Goal: Task Accomplishment & Management: Manage account settings

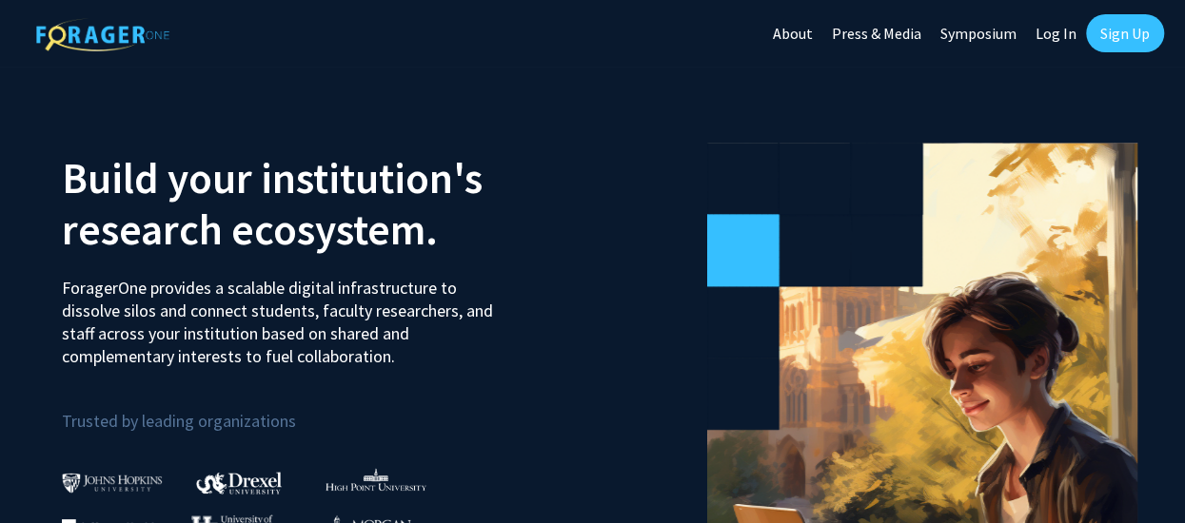
click at [1119, 38] on link "Sign Up" at bounding box center [1125, 33] width 78 height 38
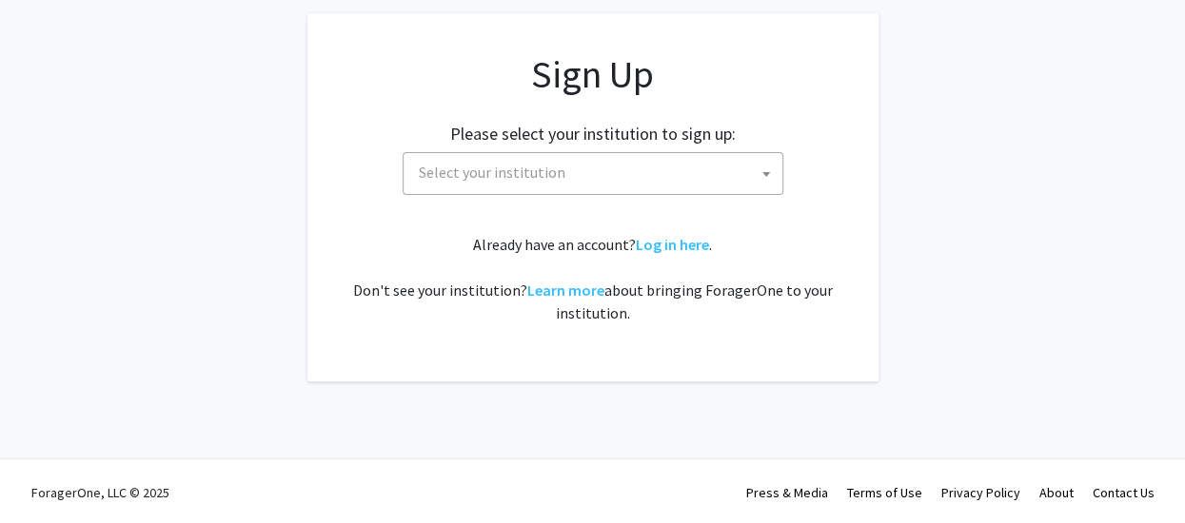
scroll to position [131, 0]
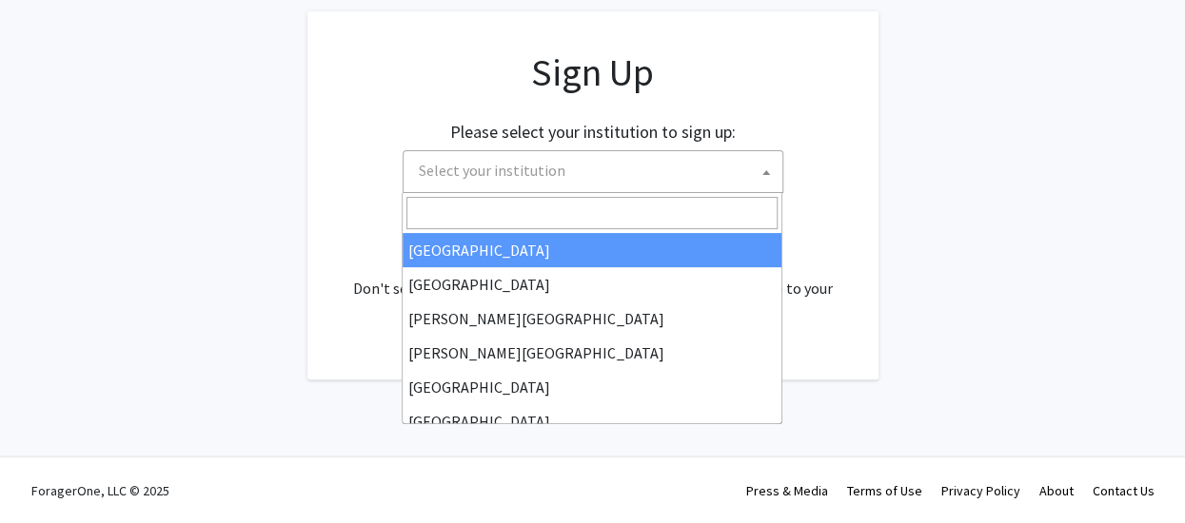
click at [521, 161] on span "Select your institution" at bounding box center [492, 170] width 147 height 19
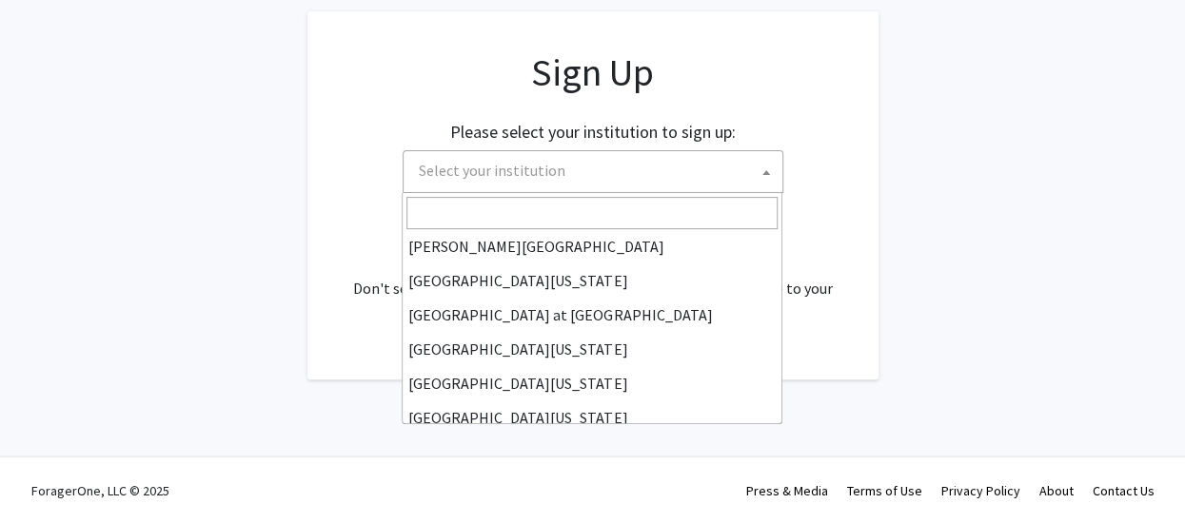
scroll to position [666, 0]
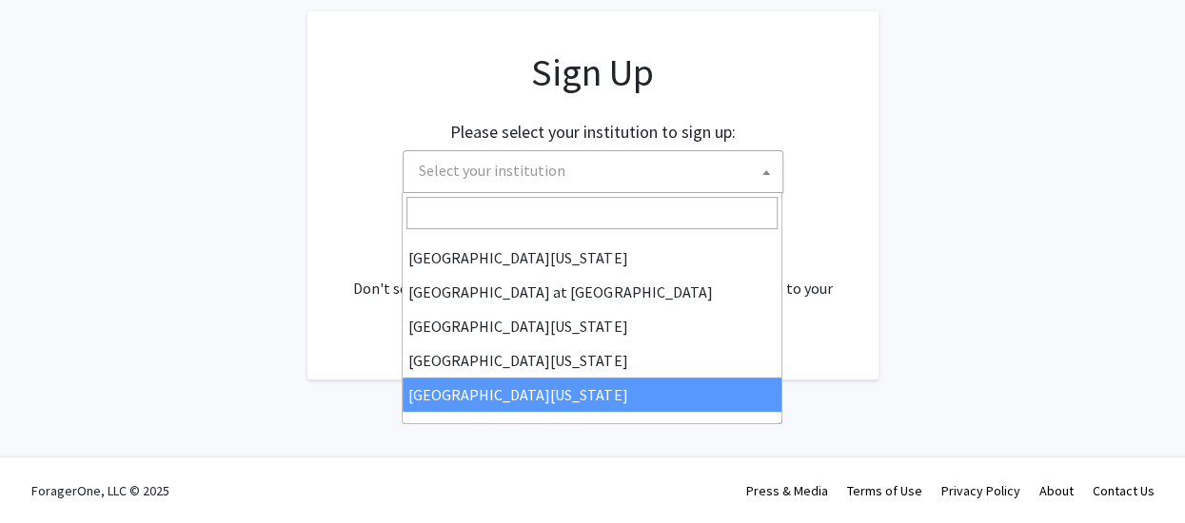
select select "33"
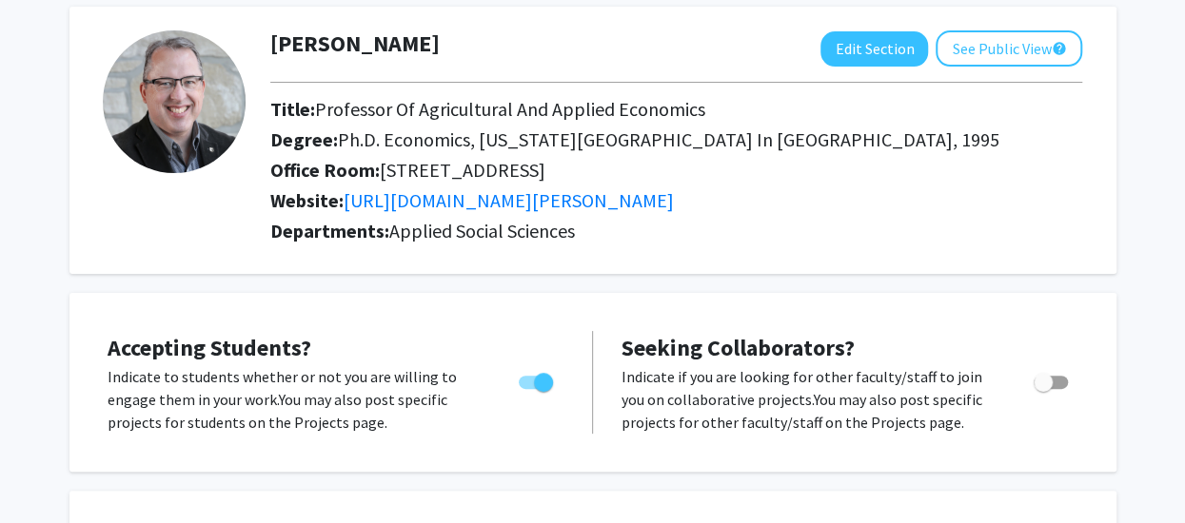
scroll to position [286, 0]
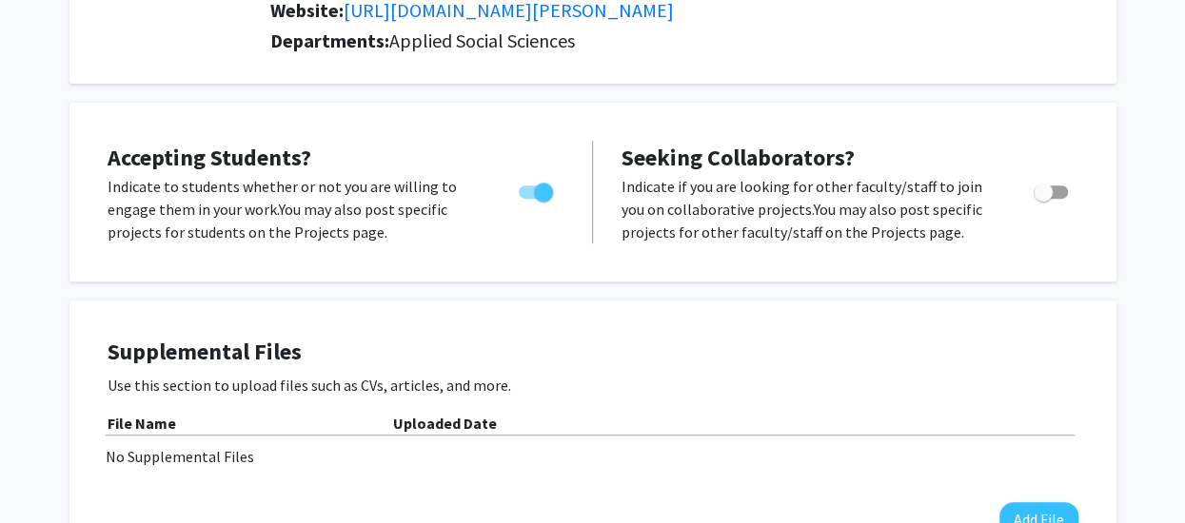
click at [1052, 190] on span "Toggle" at bounding box center [1051, 192] width 34 height 13
click at [1043, 199] on input "Toggle" at bounding box center [1042, 199] width 1 height 1
checkbox input "true"
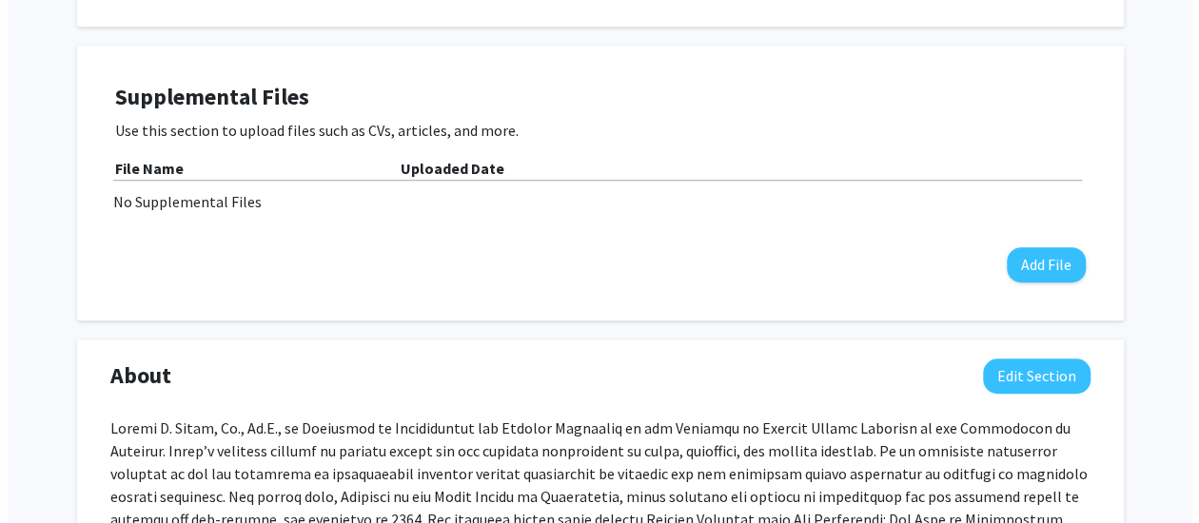
scroll to position [571, 0]
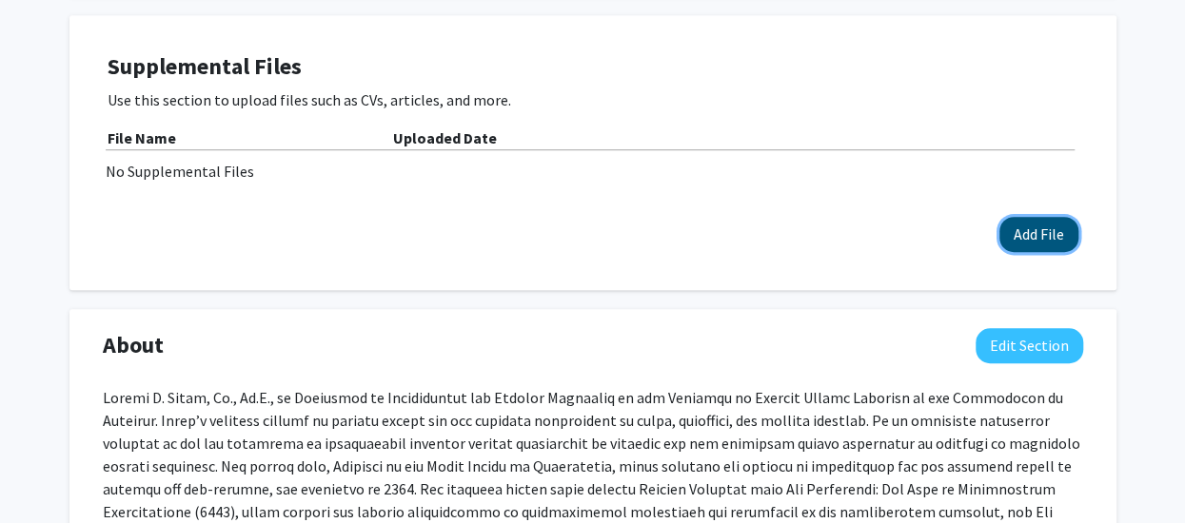
click at [1038, 233] on button "Add File" at bounding box center [1038, 234] width 79 height 35
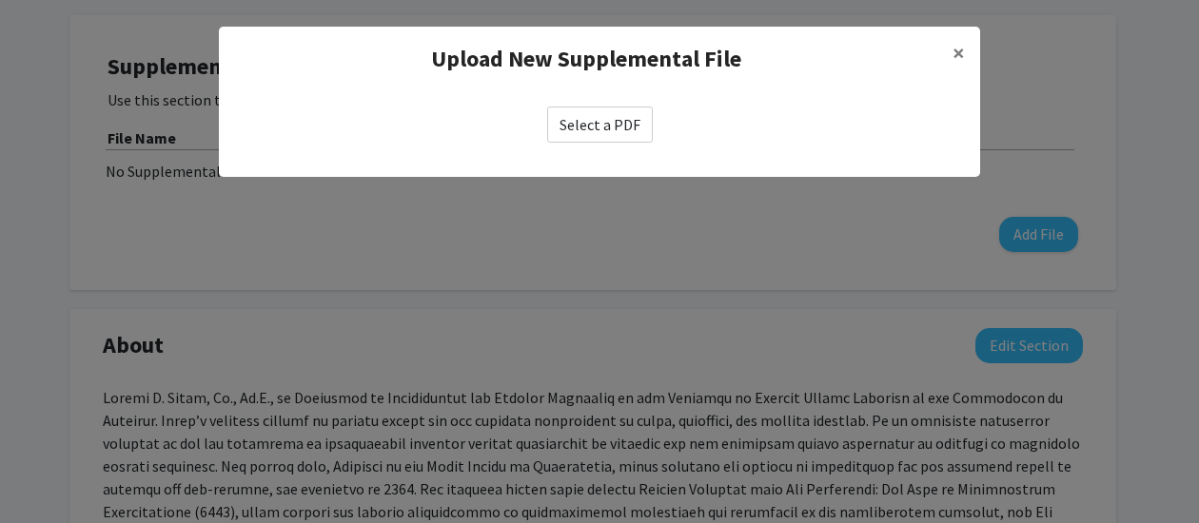
click at [596, 123] on label "Select a PDF" at bounding box center [600, 125] width 106 height 36
click at [0, 0] on input "Select a PDF" at bounding box center [0, 0] width 0 height 0
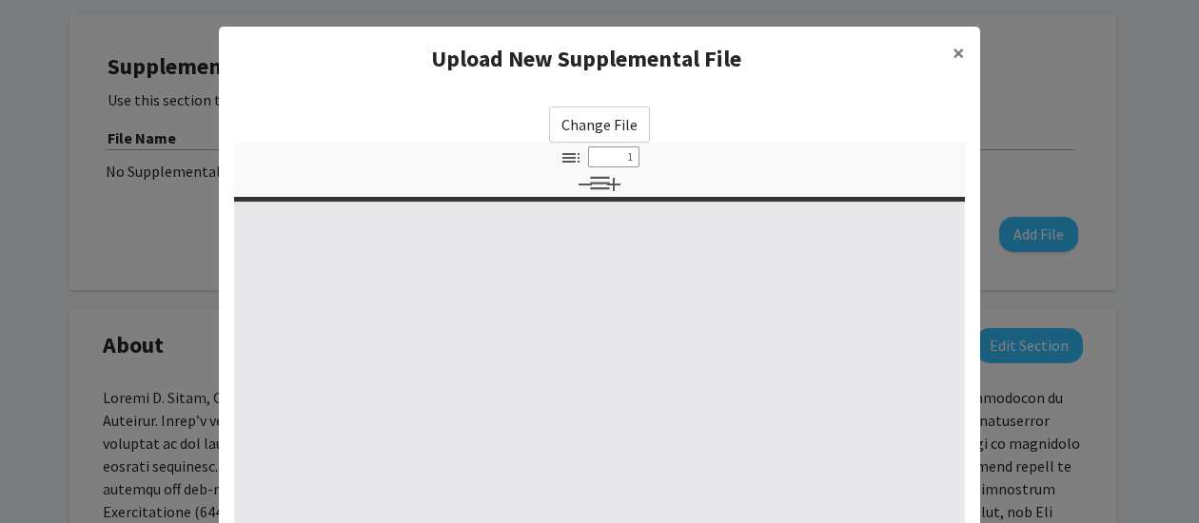
select select "custom"
type input "0"
select select "custom"
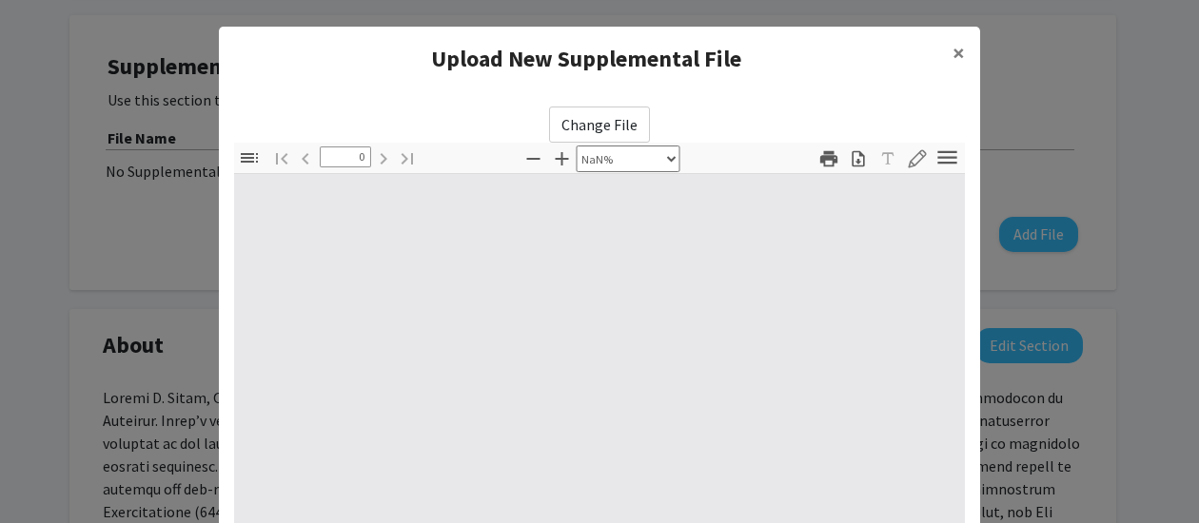
type input "1"
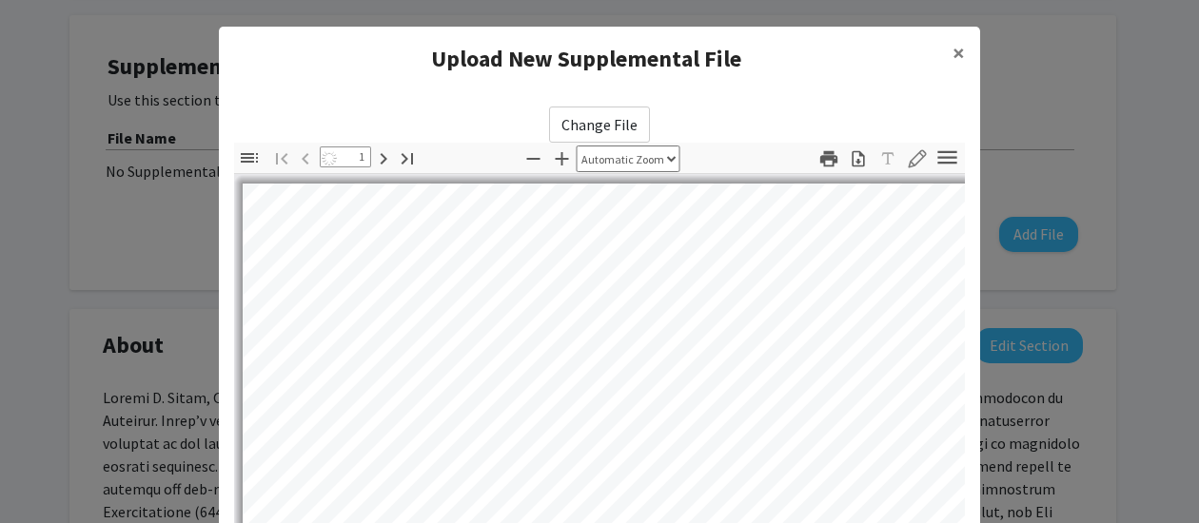
select select "auto"
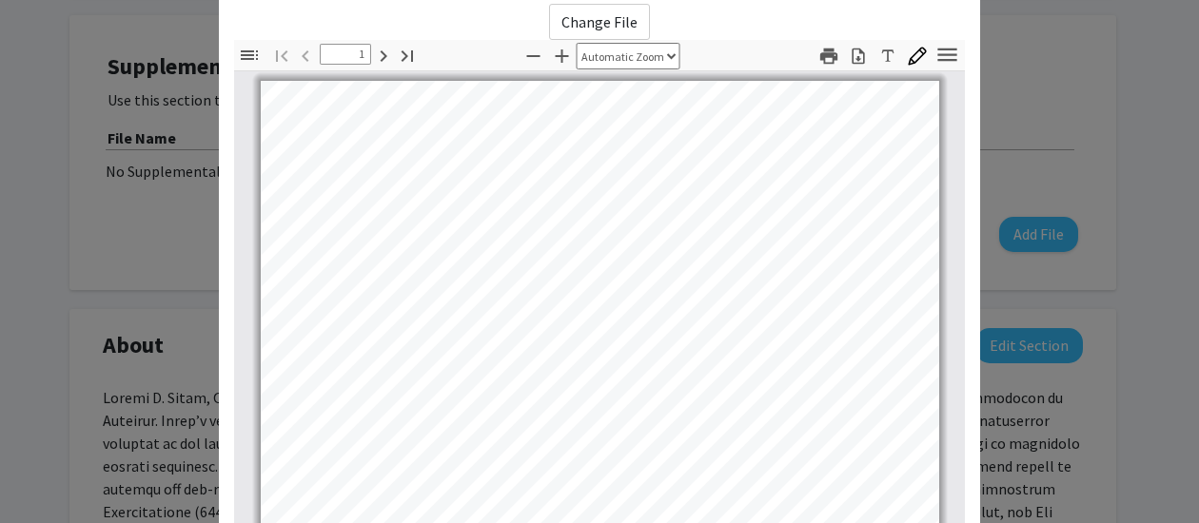
scroll to position [0, 0]
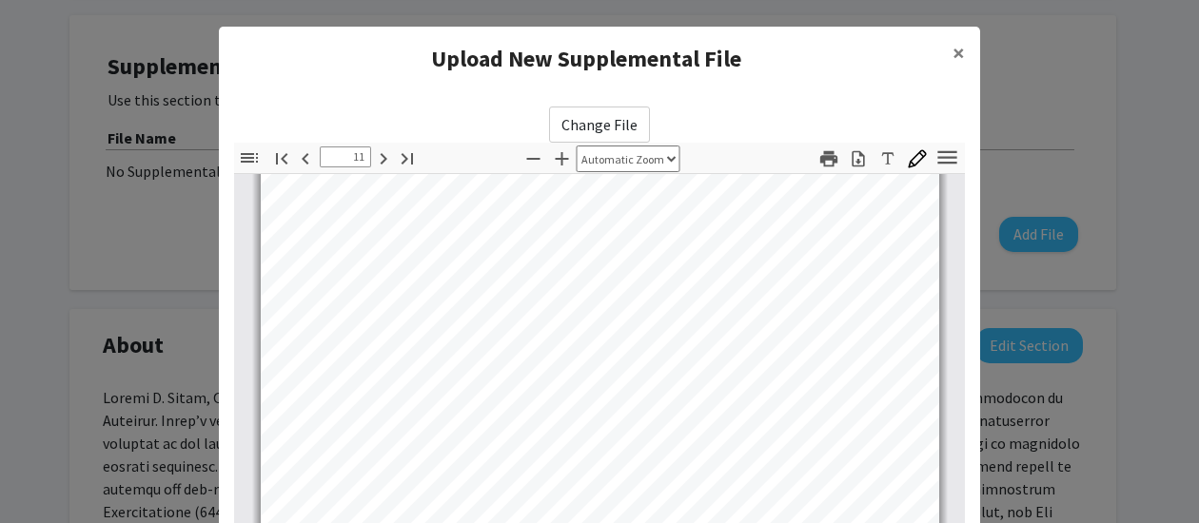
type input "12"
click at [953, 45] on span "×" at bounding box center [959, 53] width 12 height 30
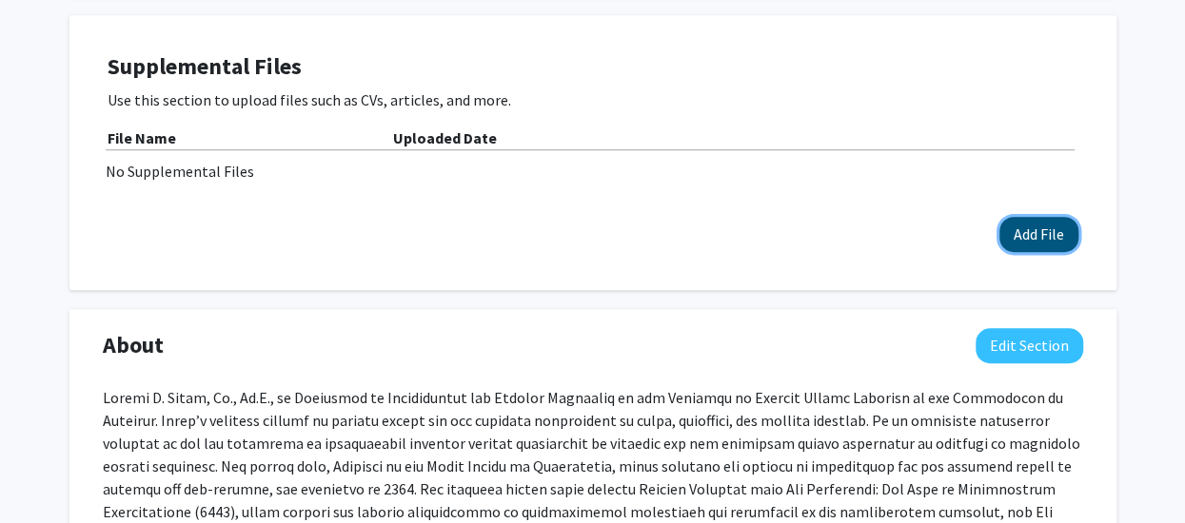
click at [1038, 233] on button "Add File" at bounding box center [1038, 234] width 79 height 35
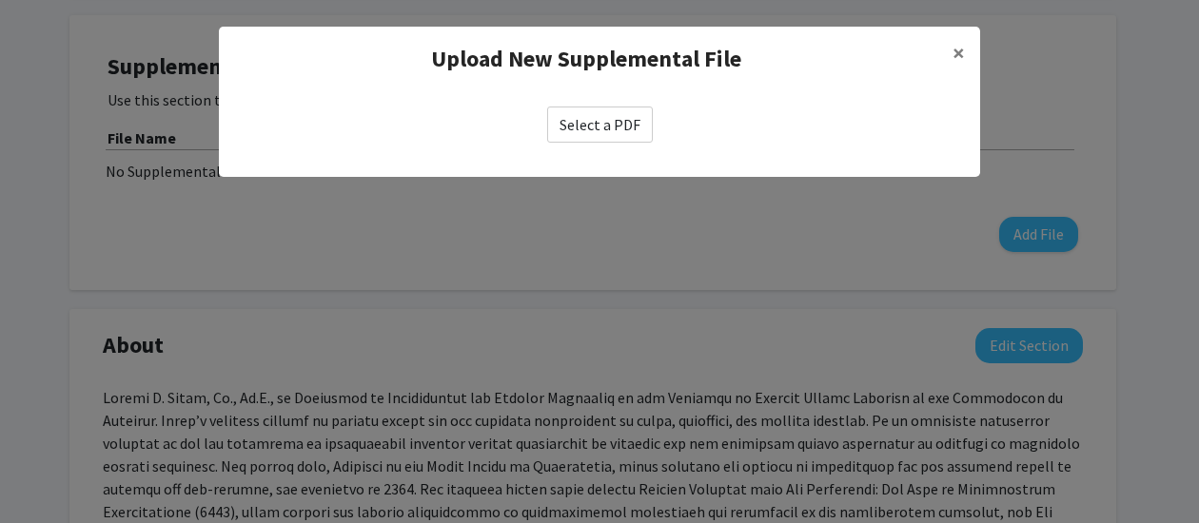
click at [590, 125] on label "Select a PDF" at bounding box center [600, 125] width 106 height 36
click at [0, 0] on input "Select a PDF" at bounding box center [0, 0] width 0 height 0
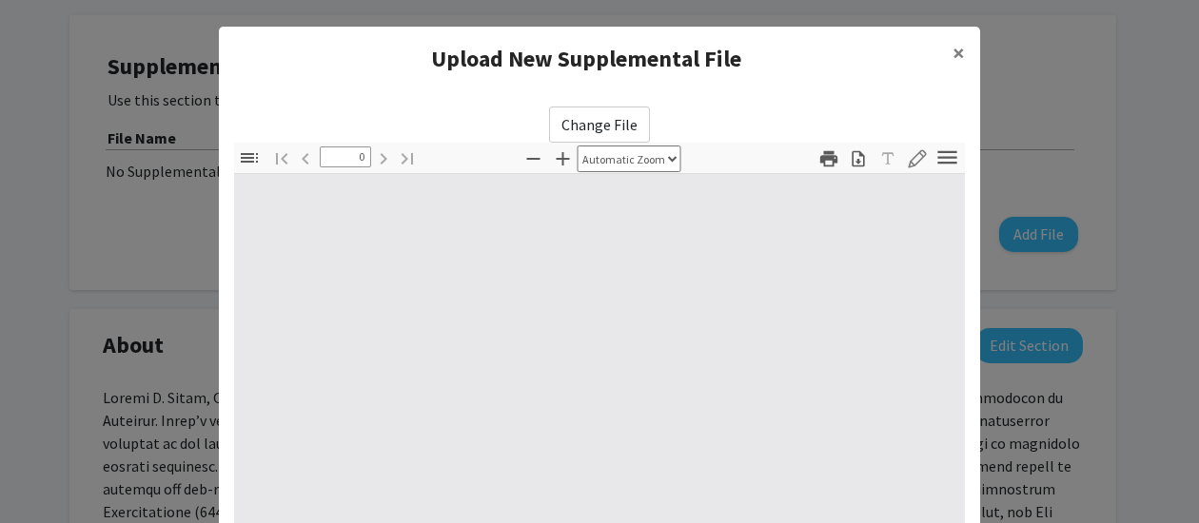
select select "custom"
type input "1"
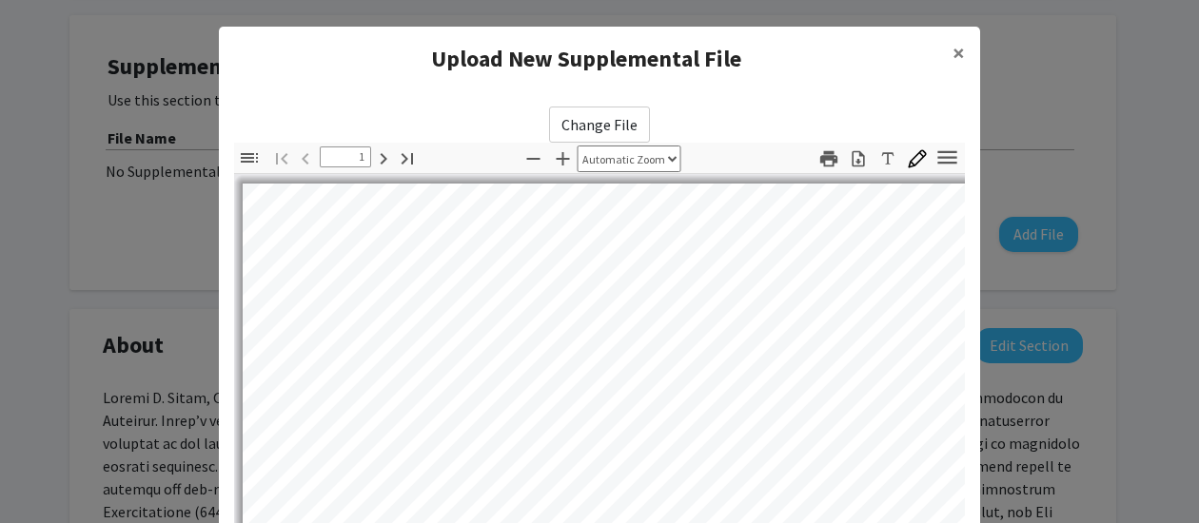
select select "auto"
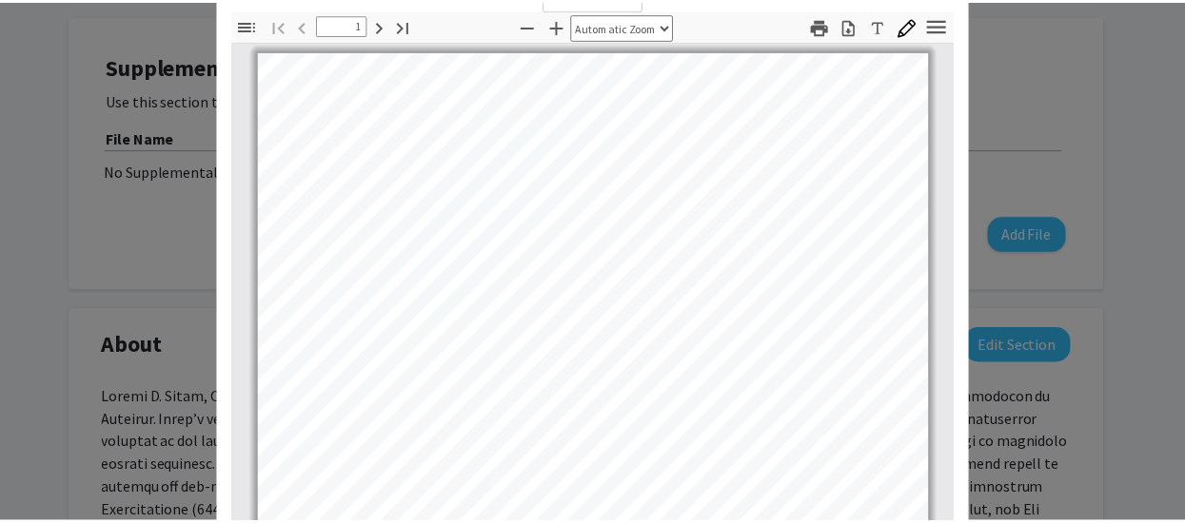
scroll to position [377, 0]
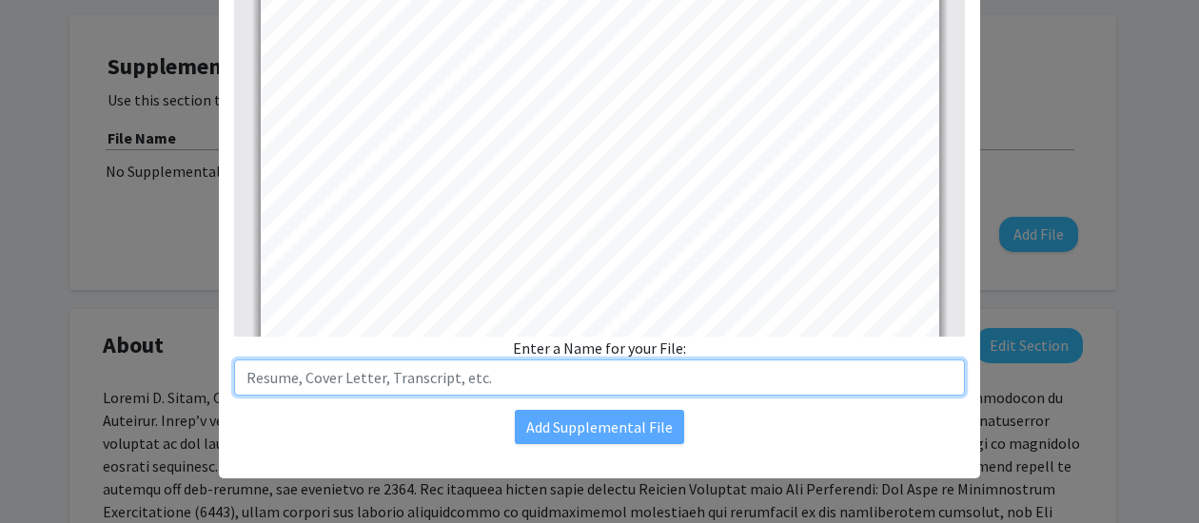
click at [497, 375] on input "text" at bounding box center [599, 378] width 731 height 36
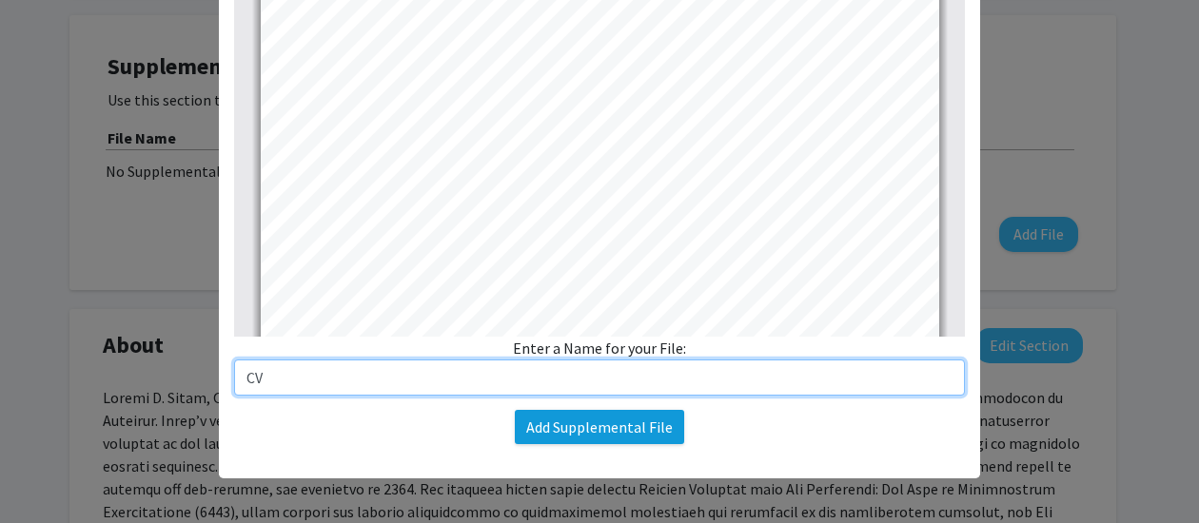
type input "CV"
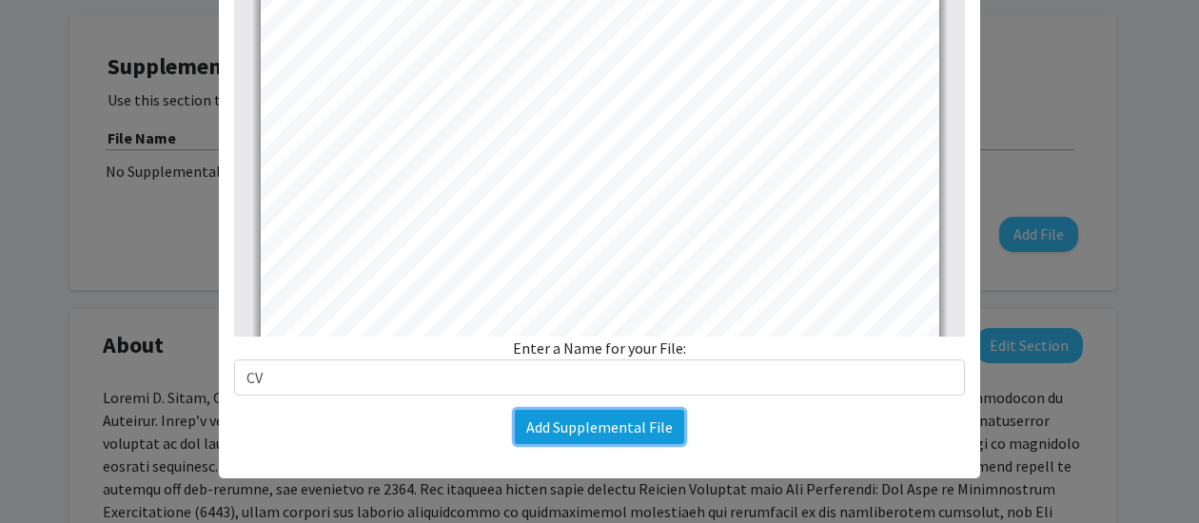
click at [596, 431] on button "Add Supplemental File" at bounding box center [599, 427] width 169 height 34
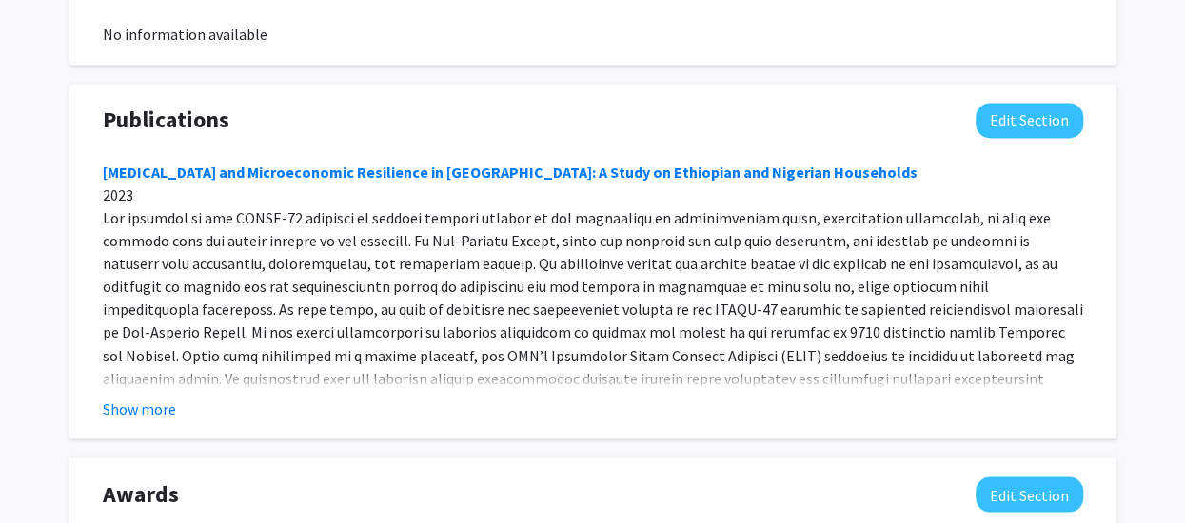
scroll to position [1428, 0]
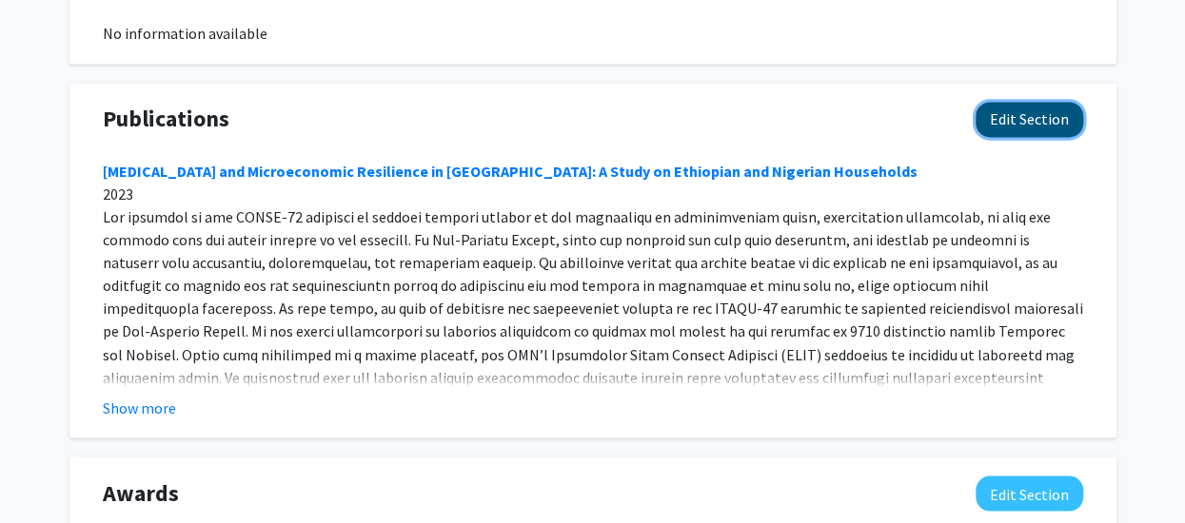
click at [1041, 102] on button "Edit Section" at bounding box center [1030, 119] width 108 height 35
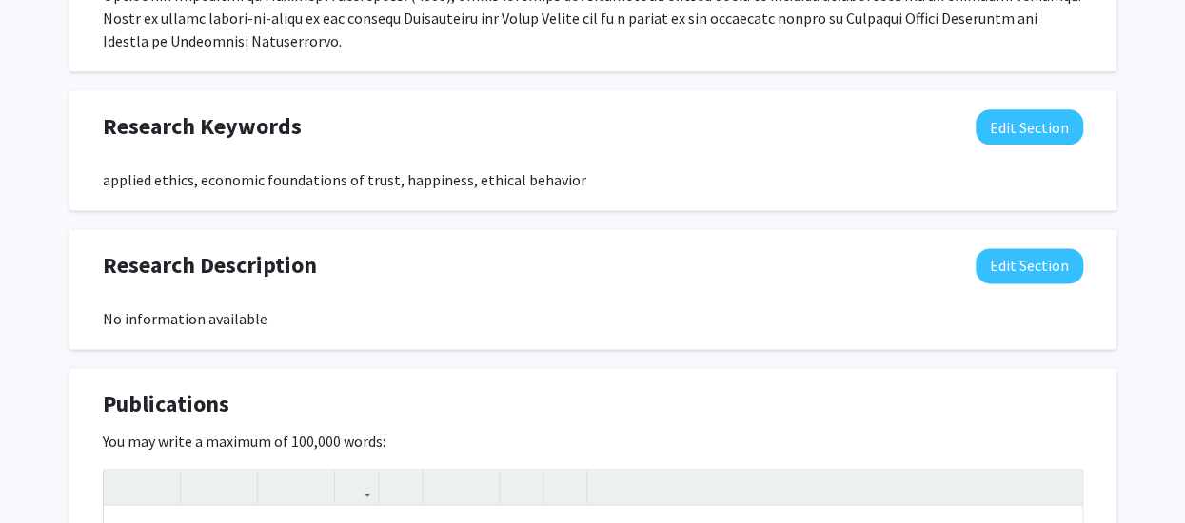
scroll to position [1332, 0]
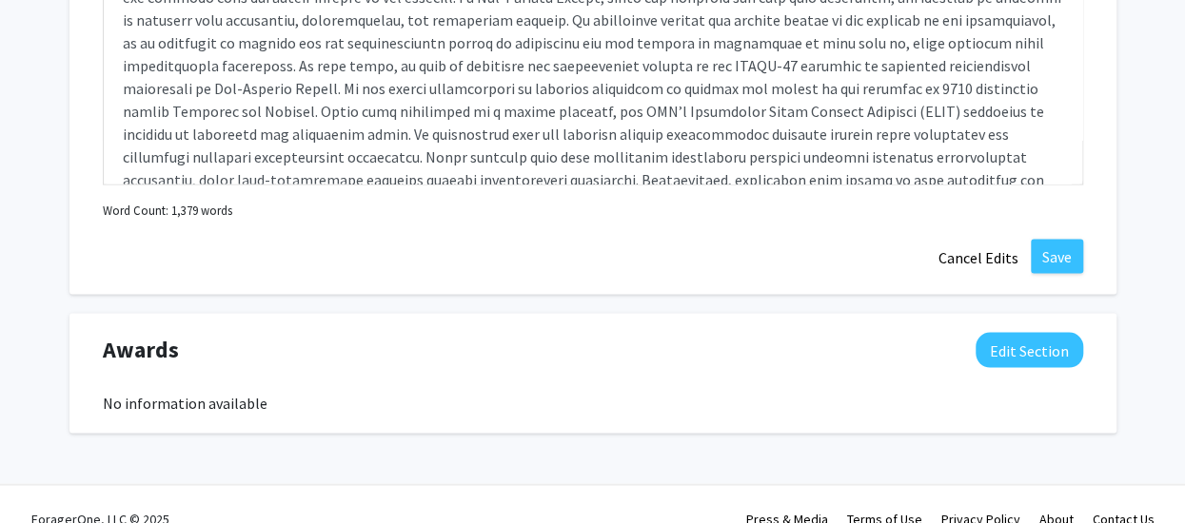
scroll to position [1753, 0]
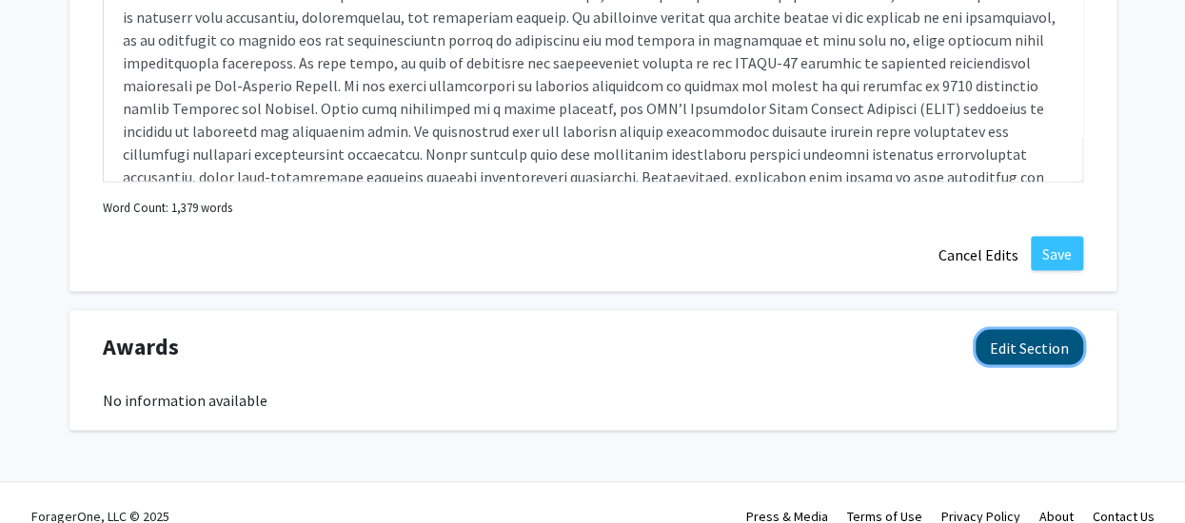
click at [1028, 329] on button "Edit Section" at bounding box center [1030, 346] width 108 height 35
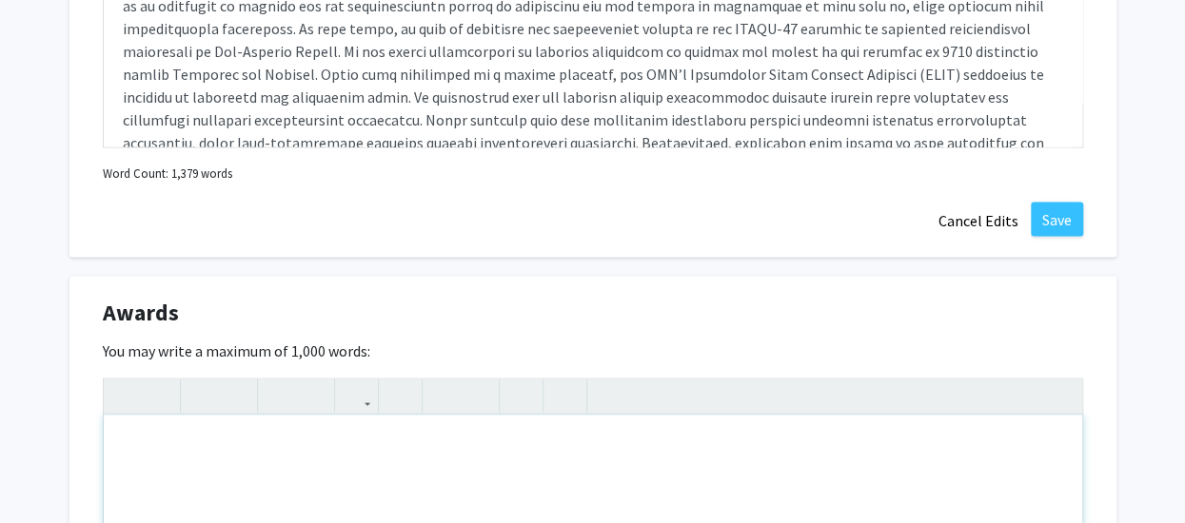
scroll to position [1977, 0]
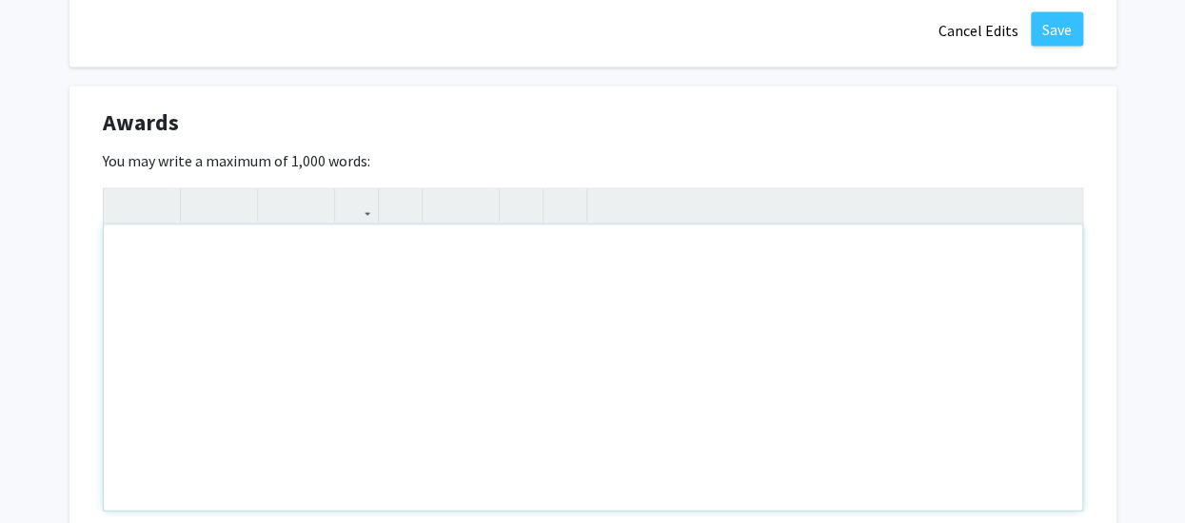
click at [286, 226] on div "Note to users with screen readers: Please deactivate our accessibility plugin f…" at bounding box center [593, 369] width 978 height 286
paste div "Note to users with screen readers: Please deactivate our accessibility plugin f…"
type textarea "<p>[PERSON_NAME] Lifetime Achievement Award in Sustainable Agriculture, Agricul…"
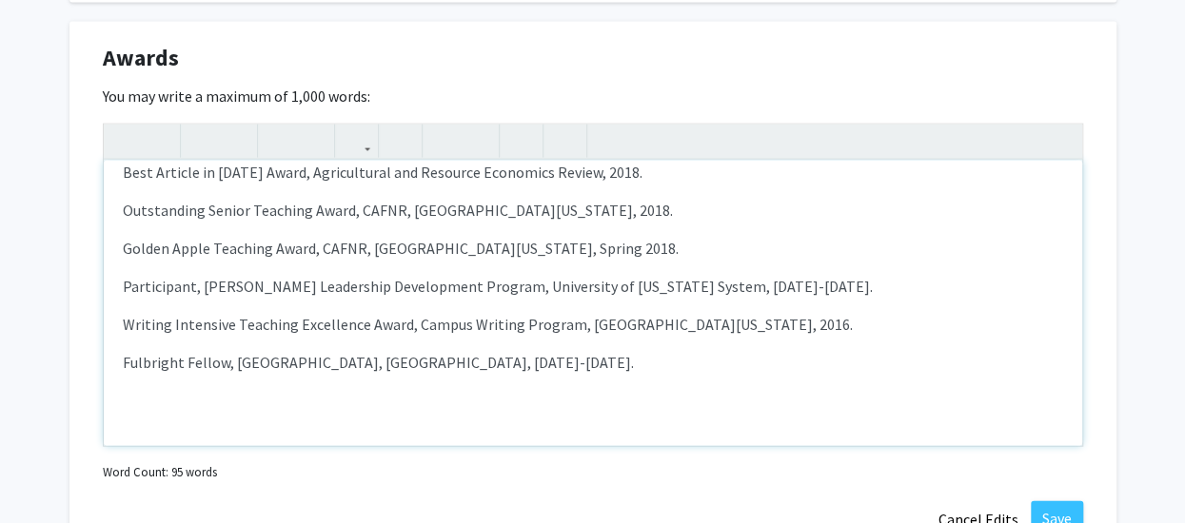
scroll to position [2072, 0]
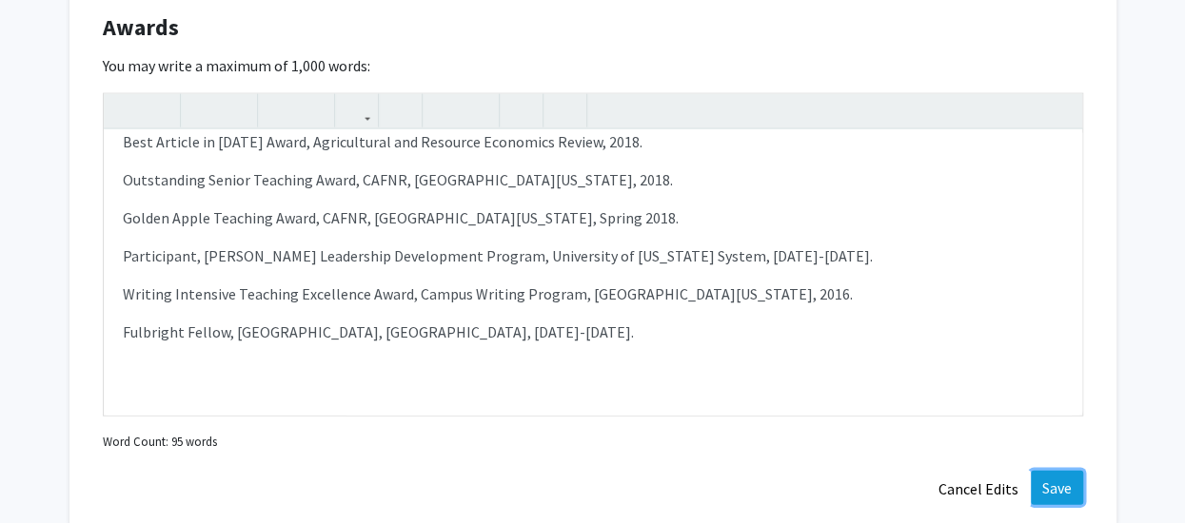
click at [1054, 471] on button "Save" at bounding box center [1057, 488] width 52 height 34
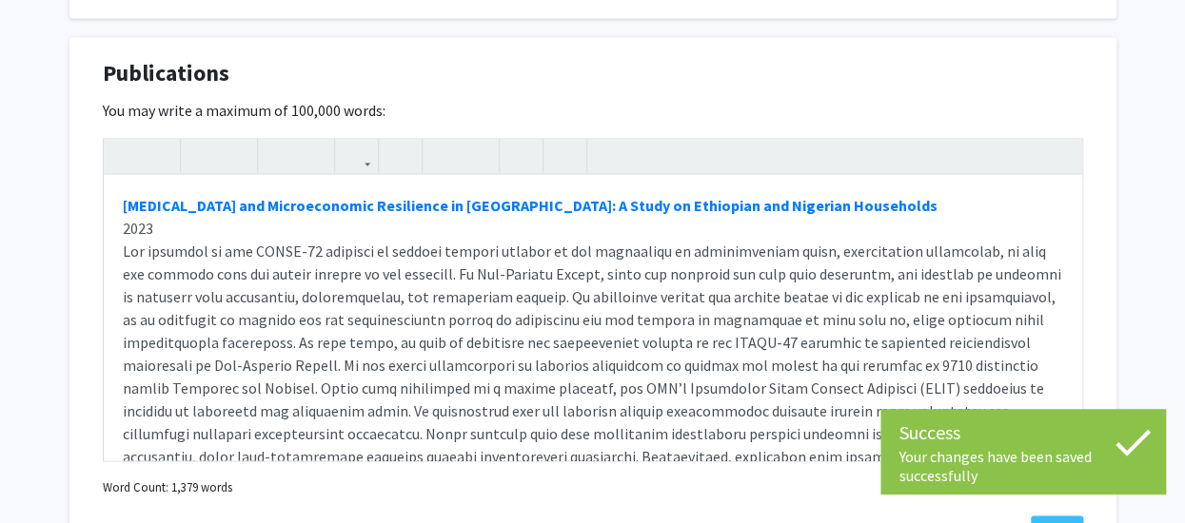
scroll to position [1418, 0]
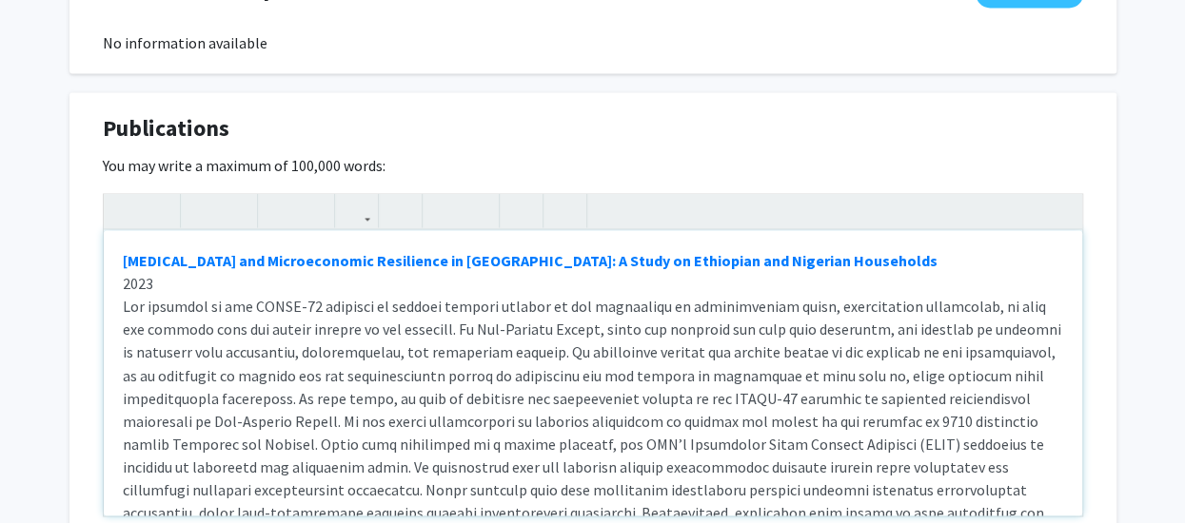
click at [113, 233] on div "[MEDICAL_DATA] and Microeconomic Resilience in [GEOGRAPHIC_DATA]: A Study on Et…" at bounding box center [593, 373] width 978 height 286
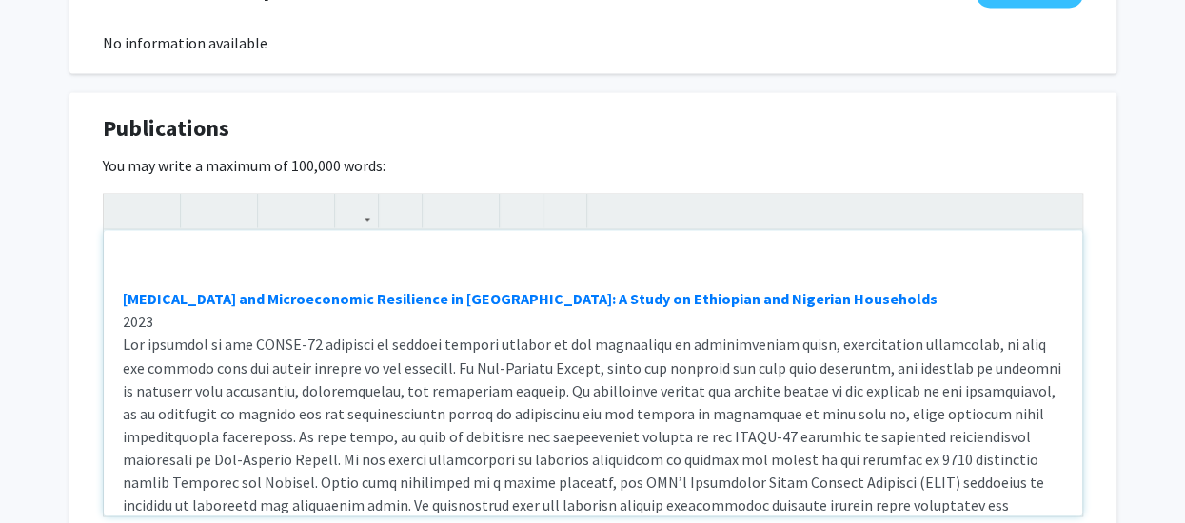
type textarea "<br><p><strong><a href="[URL][DOMAIN_NAME]" target="_blank">[MEDICAL_DATA] and …"
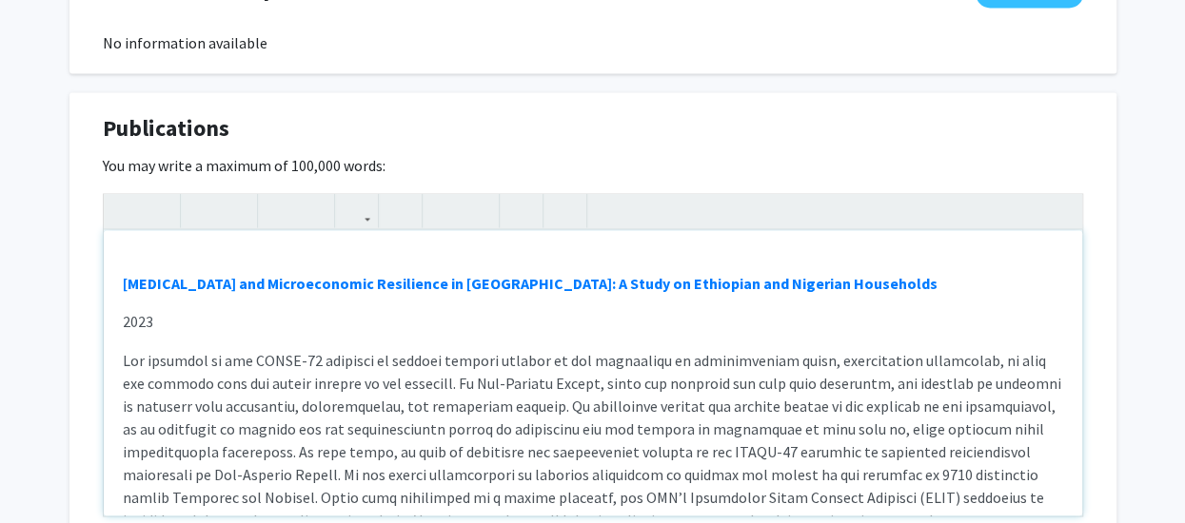
click at [140, 230] on div "[MEDICAL_DATA] and Microeconomic Resilience in [GEOGRAPHIC_DATA]: A Study on Et…" at bounding box center [593, 373] width 978 height 286
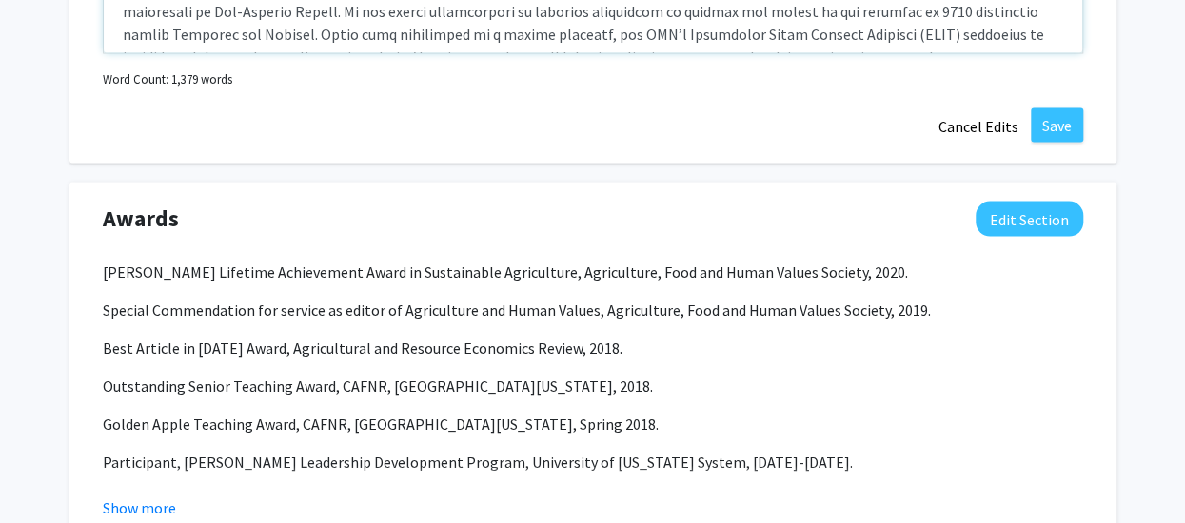
scroll to position [1894, 0]
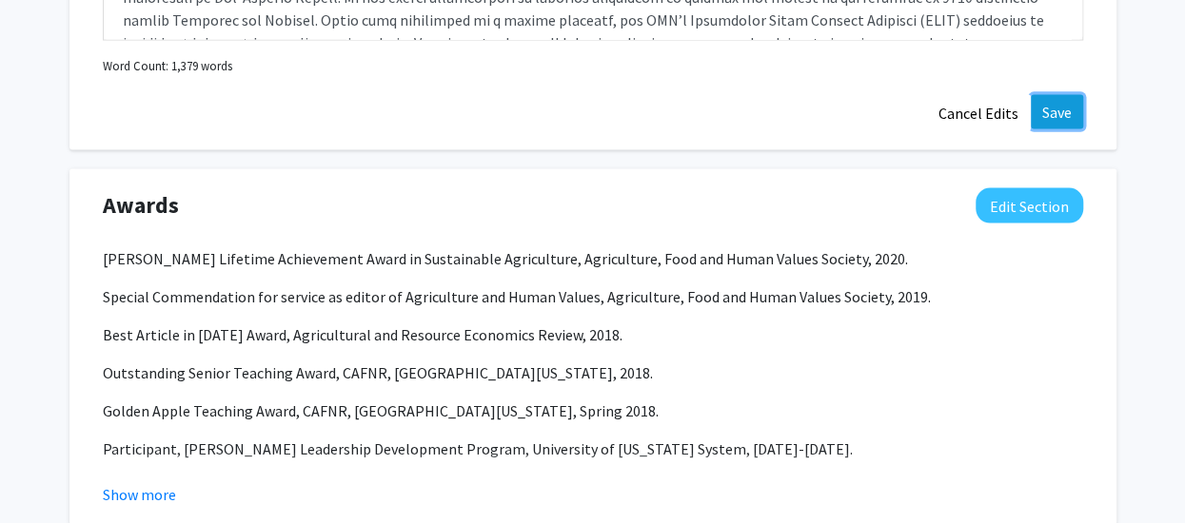
click at [1053, 95] on button "Save" at bounding box center [1057, 112] width 52 height 34
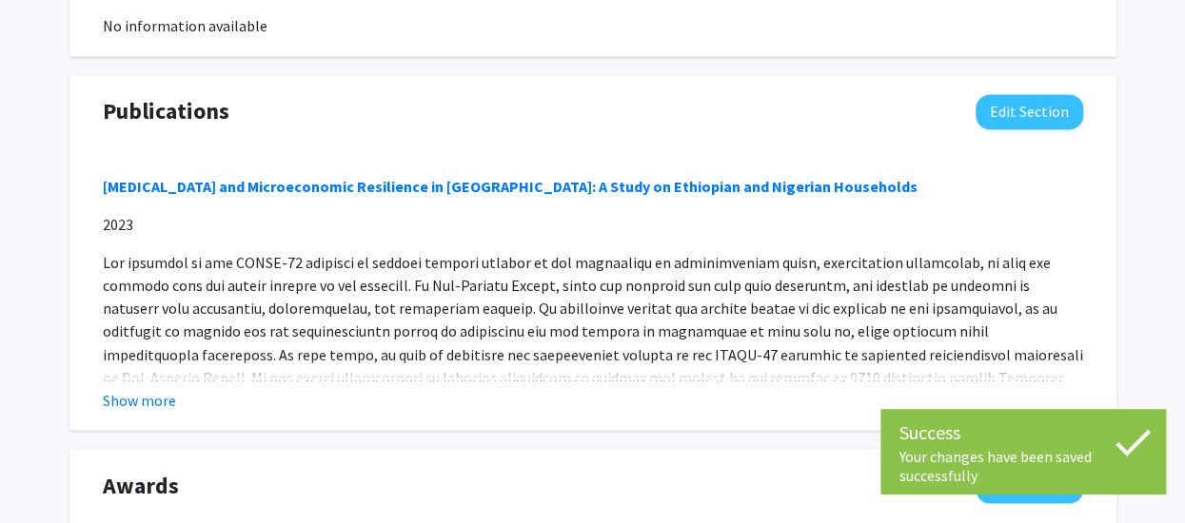
scroll to position [1336, 0]
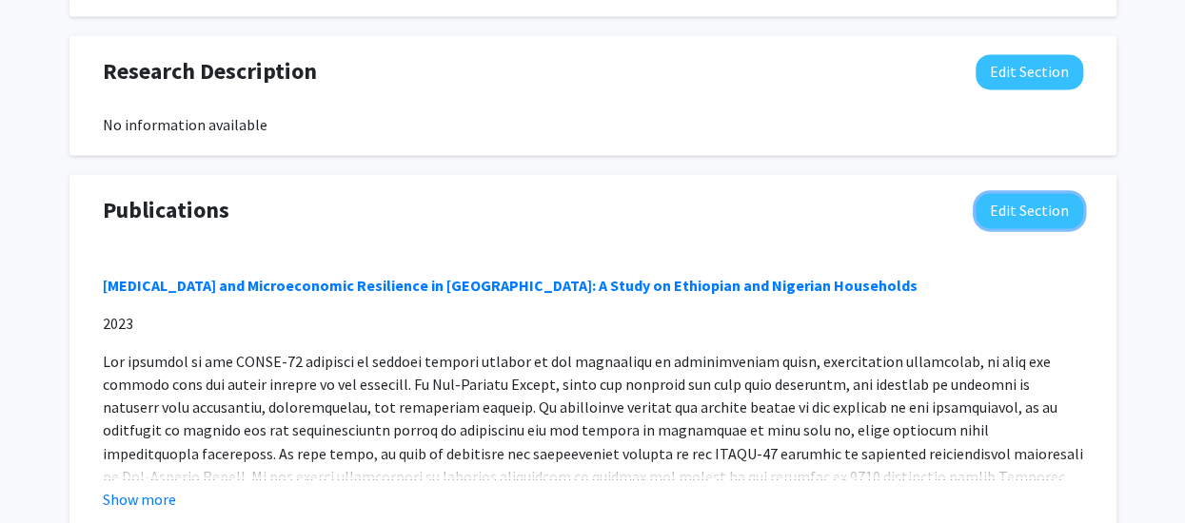
drag, startPoint x: 1036, startPoint y: 188, endPoint x: 556, endPoint y: 291, distance: 490.8
click at [681, 310] on div "Publications Edit Section [MEDICAL_DATA] and Microeconomic Resilience in [GEOGR…" at bounding box center [593, 352] width 1009 height 318
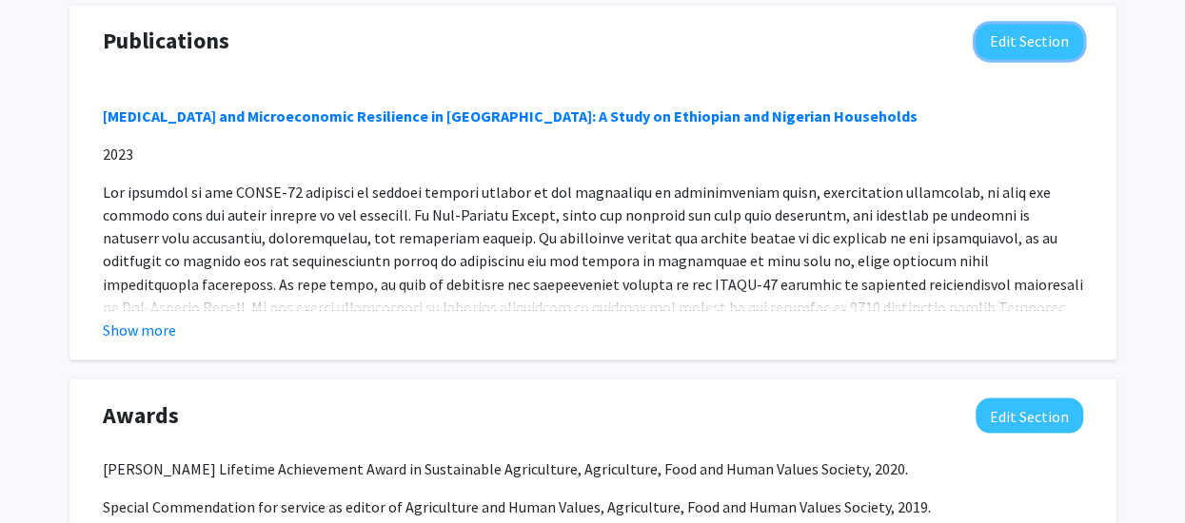
scroll to position [1431, 0]
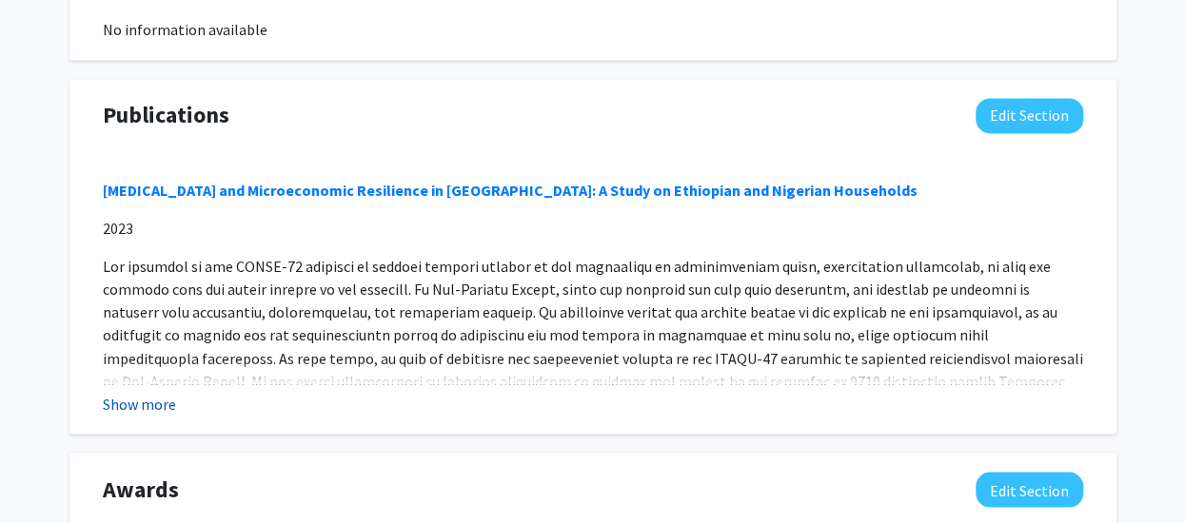
click at [125, 392] on button "Show more" at bounding box center [139, 403] width 73 height 23
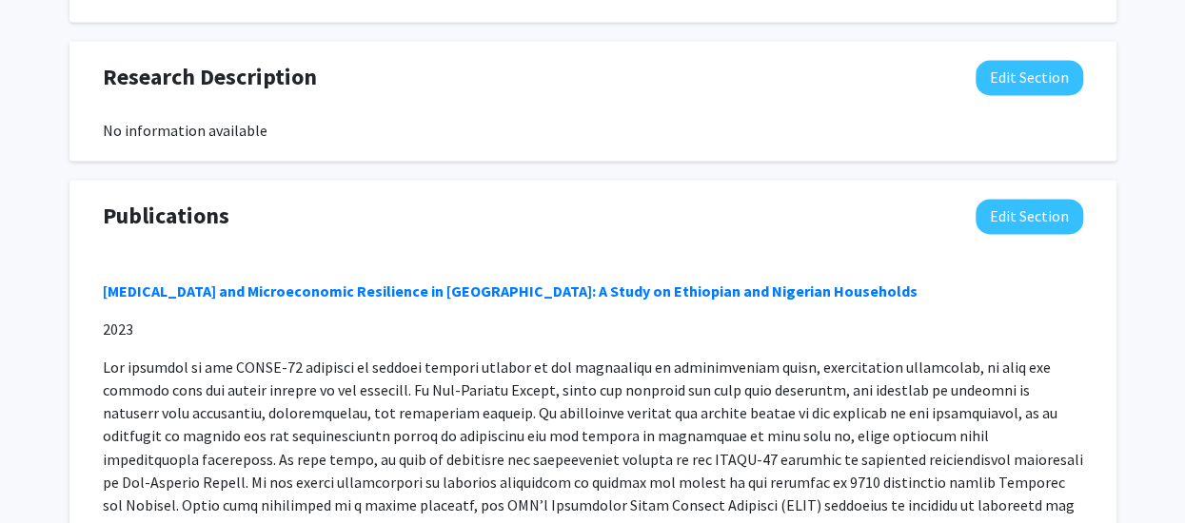
scroll to position [1336, 0]
